Goal: Check status: Check status

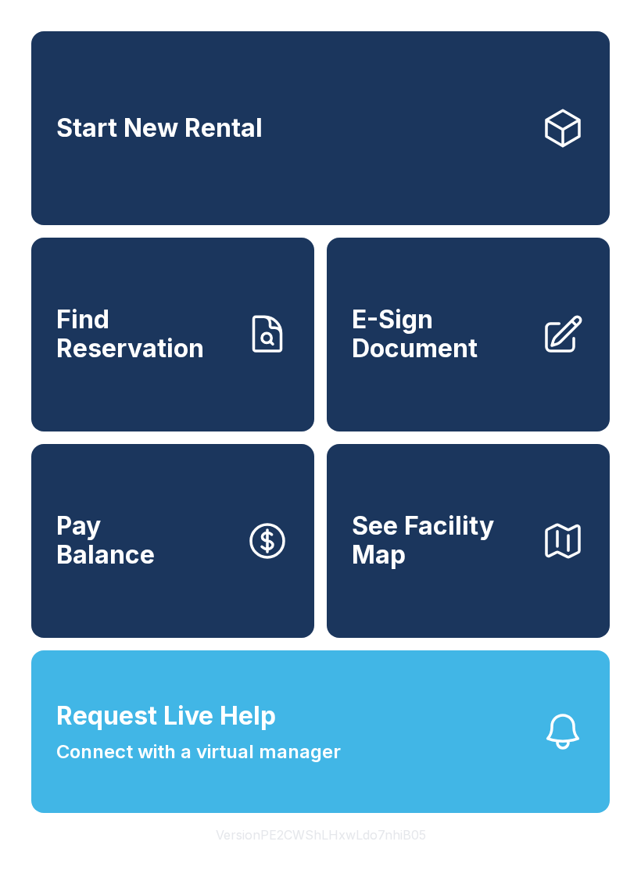
click at [174, 390] on link "Find Reservation" at bounding box center [172, 335] width 283 height 194
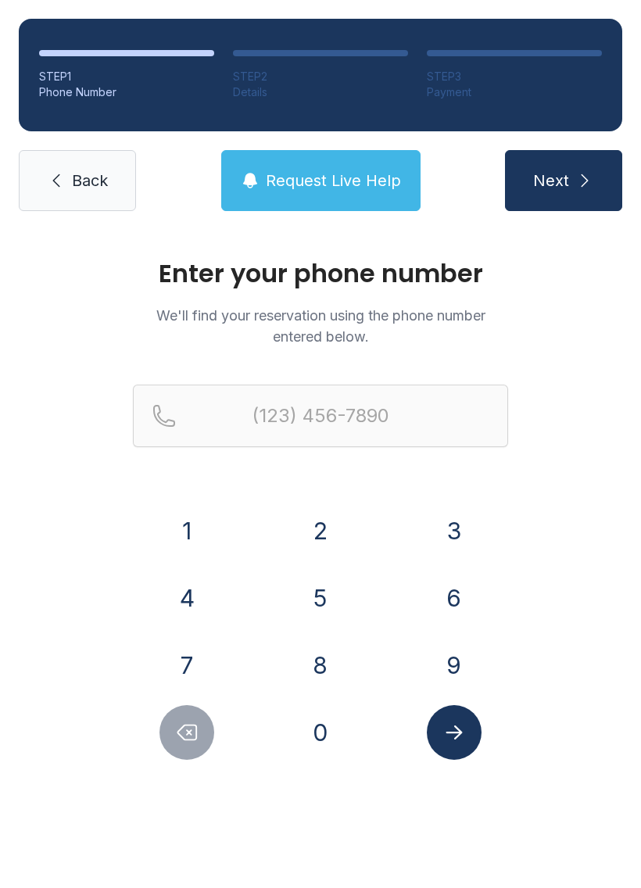
click at [328, 594] on button "5" at bounding box center [320, 598] width 55 height 55
click at [186, 597] on button "4" at bounding box center [187, 598] width 55 height 55
click at [327, 728] on button "0" at bounding box center [320, 732] width 55 height 55
click at [324, 669] on button "8" at bounding box center [320, 665] width 55 height 55
click at [199, 578] on button "4" at bounding box center [187, 598] width 55 height 55
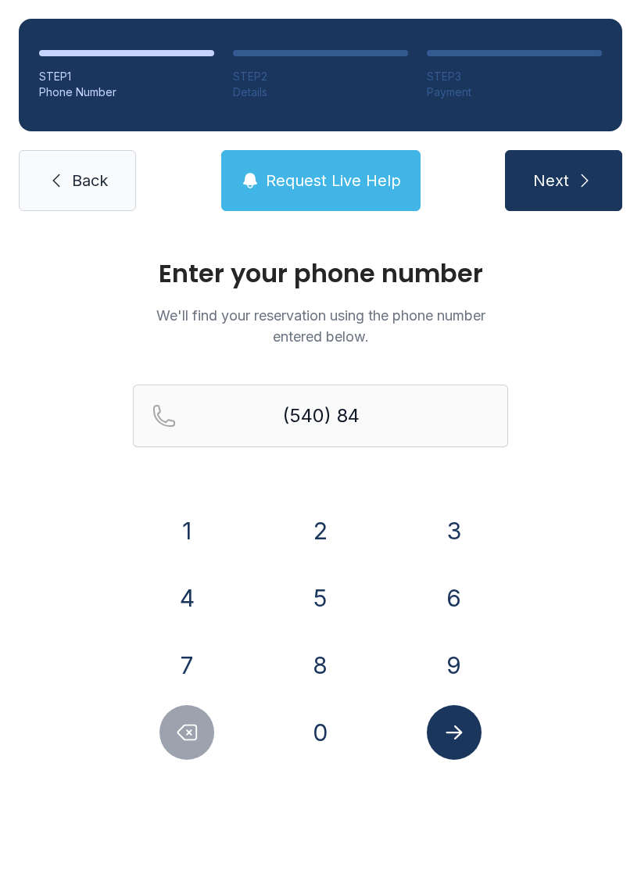
click at [196, 514] on button "1" at bounding box center [187, 531] width 55 height 55
click at [199, 504] on div "1" at bounding box center [187, 531] width 109 height 55
click at [185, 523] on button "1" at bounding box center [187, 531] width 55 height 55
click at [310, 730] on button "0" at bounding box center [320, 732] width 55 height 55
click at [193, 590] on button "4" at bounding box center [187, 598] width 55 height 55
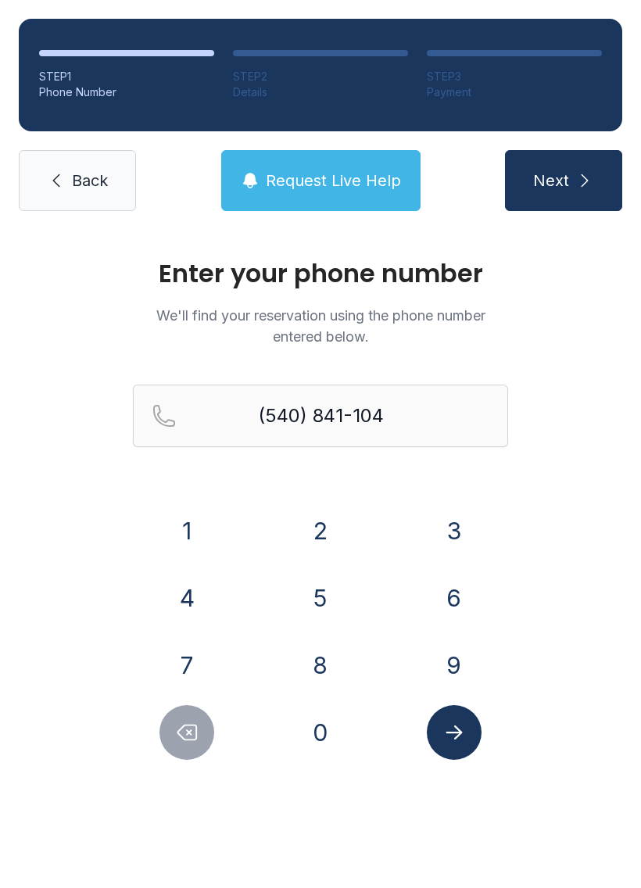
click at [320, 532] on button "2" at bounding box center [320, 531] width 55 height 55
type input "[PHONE_NUMBER]"
click at [453, 724] on icon "Submit lookup form" at bounding box center [454, 732] width 23 height 23
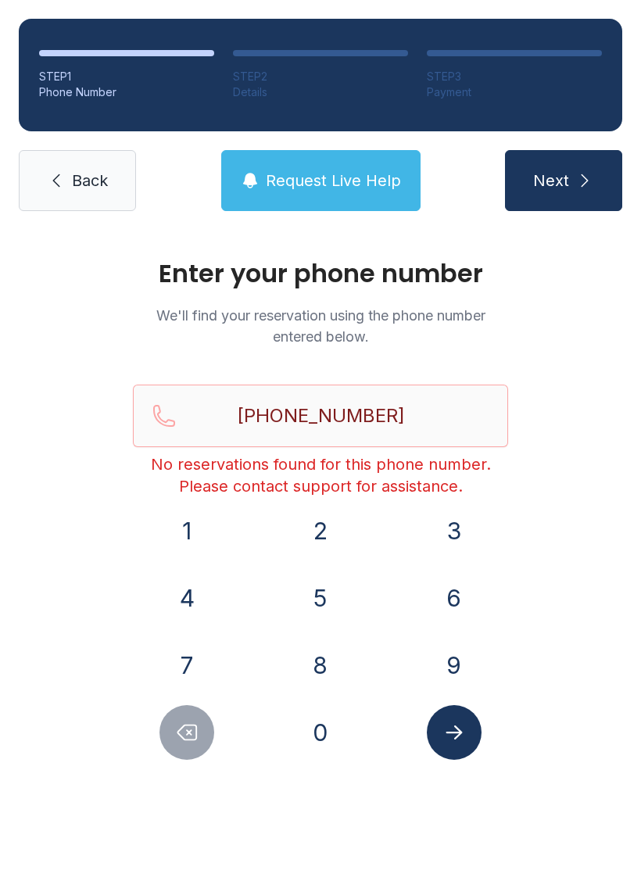
click at [94, 180] on span "Back" at bounding box center [90, 181] width 36 height 22
